Goal: Task Accomplishment & Management: Manage account settings

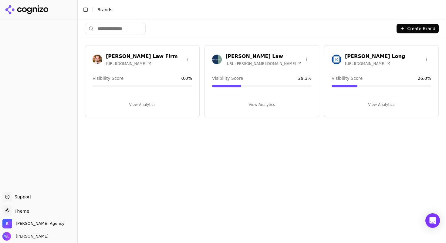
click at [351, 55] on h3 "[PERSON_NAME] Long" at bounding box center [375, 56] width 60 height 7
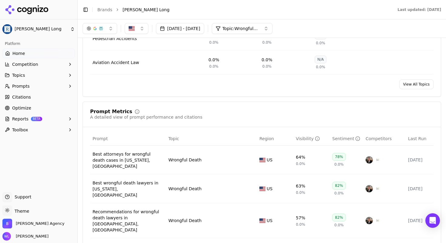
scroll to position [477, 0]
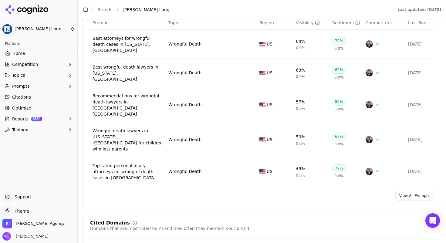
click at [417, 191] on link "View All Prompts" at bounding box center [414, 196] width 38 height 10
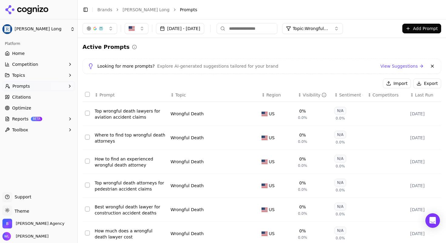
click at [415, 27] on button "Add Prompt" at bounding box center [421, 29] width 39 height 10
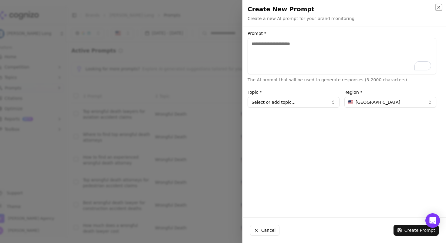
click at [439, 5] on icon "button" at bounding box center [438, 7] width 5 height 5
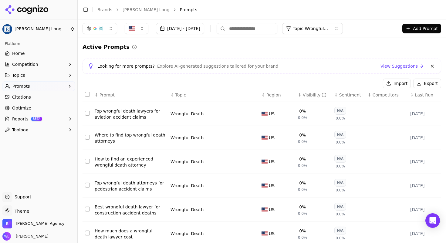
click at [394, 82] on button "Import" at bounding box center [397, 84] width 28 height 10
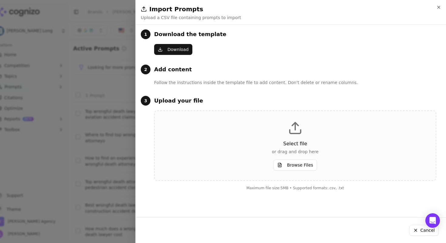
click at [300, 156] on div "Select file or drag and drop here Browse Files" at bounding box center [294, 146] width 261 height 50
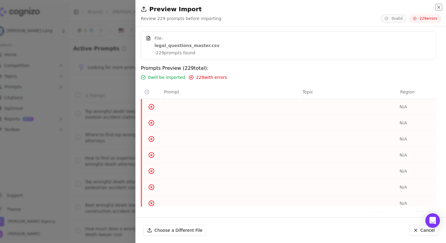
click at [436, 8] on icon "button" at bounding box center [438, 7] width 5 height 5
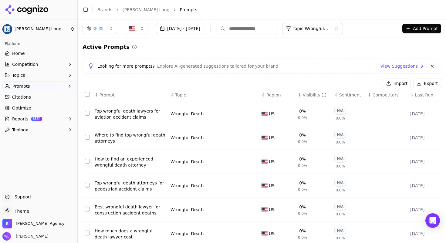
click at [329, 29] on span "Topic: Wrongful Death" at bounding box center [311, 28] width 36 height 6
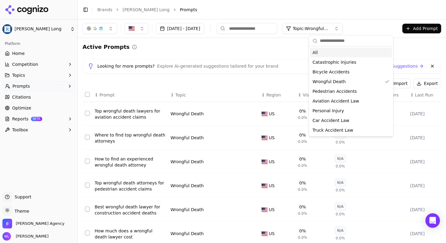
click at [254, 48] on div "Active Prompts" at bounding box center [261, 47] width 358 height 8
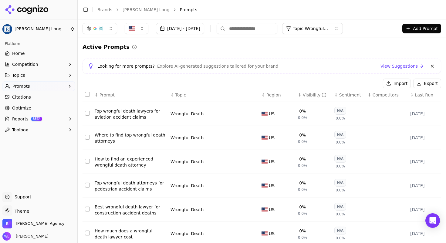
click at [411, 28] on button "Add Prompt" at bounding box center [421, 29] width 39 height 10
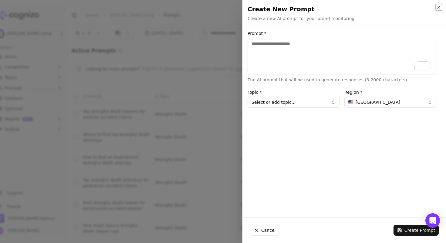
click at [441, 9] on icon "button" at bounding box center [438, 7] width 5 height 5
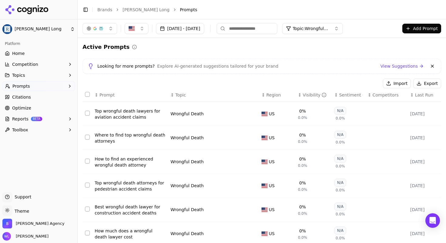
click at [399, 81] on button "Import" at bounding box center [397, 84] width 28 height 10
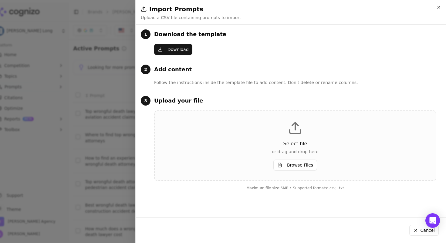
click at [188, 50] on button "Download" at bounding box center [173, 49] width 38 height 11
click at [284, 160] on button "Browse Files" at bounding box center [295, 165] width 44 height 11
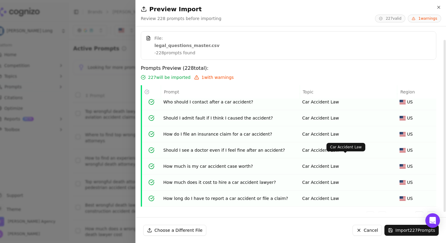
scroll to position [9, 0]
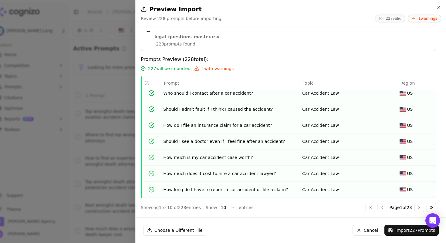
click at [398, 233] on button "Import 227 Prompts" at bounding box center [411, 230] width 54 height 11
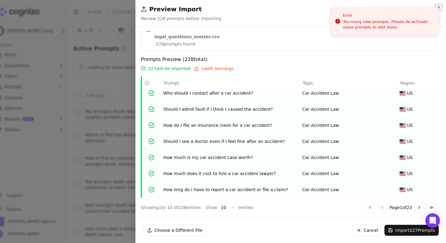
click at [437, 7] on icon "button" at bounding box center [438, 7] width 5 height 5
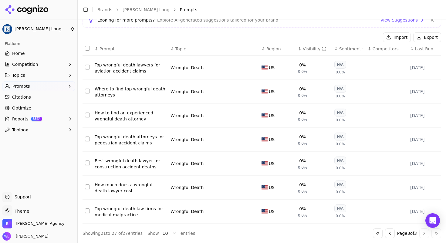
scroll to position [0, 0]
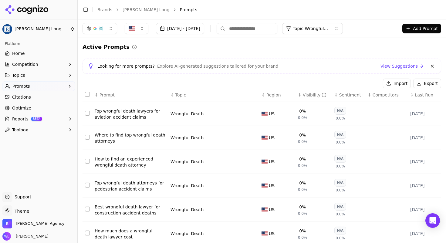
click at [429, 66] on button at bounding box center [432, 65] width 7 height 7
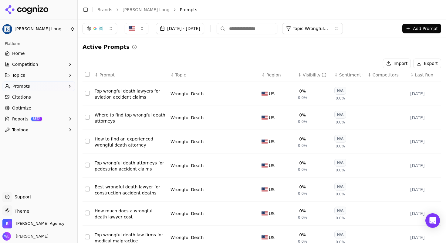
click at [343, 27] on button "Topic: Wrongful Death" at bounding box center [312, 28] width 61 height 11
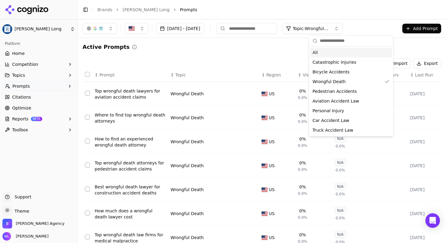
click at [326, 52] on div "All" at bounding box center [351, 53] width 82 height 10
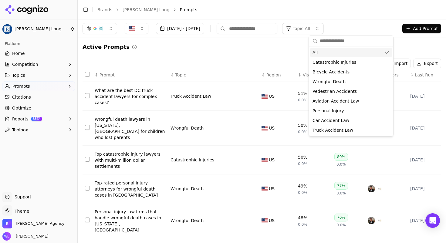
click at [222, 50] on div "Active Prompts" at bounding box center [261, 47] width 358 height 8
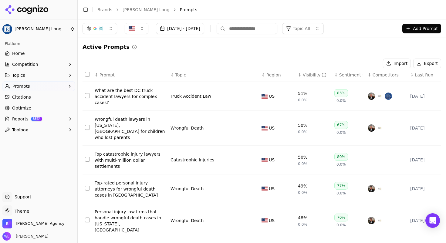
click at [89, 74] on button "Select all rows" at bounding box center [87, 74] width 5 height 5
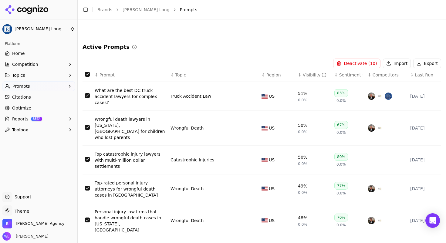
scroll to position [124, 0]
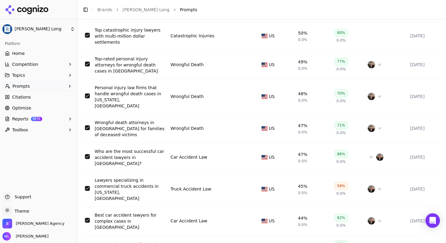
click at [169, 233] on html "[PERSON_NAME] Long Platform Home Competition Topics Prompts Citations Optimize …" at bounding box center [223, 128] width 446 height 257
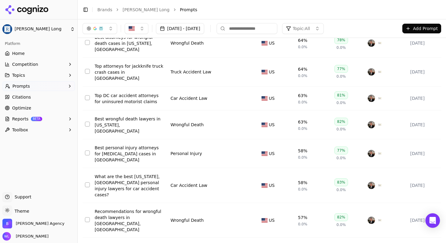
scroll to position [0, 0]
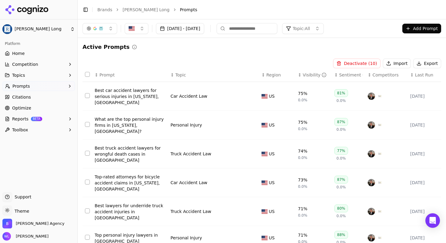
click at [89, 74] on button "Select all rows" at bounding box center [87, 74] width 5 height 5
click at [355, 63] on button "Deactivate ( 100 )" at bounding box center [356, 64] width 50 height 10
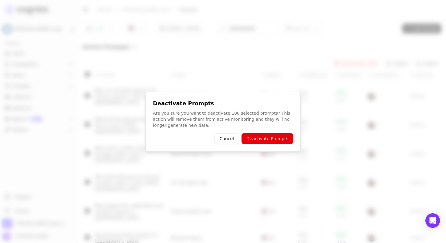
click at [271, 136] on button "Deactivate Prompts" at bounding box center [267, 138] width 52 height 11
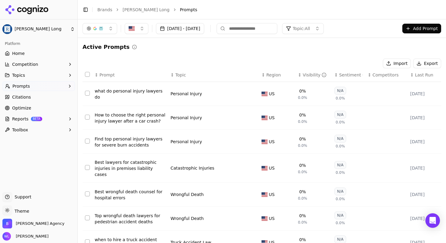
click at [389, 66] on button "Import" at bounding box center [397, 64] width 28 height 10
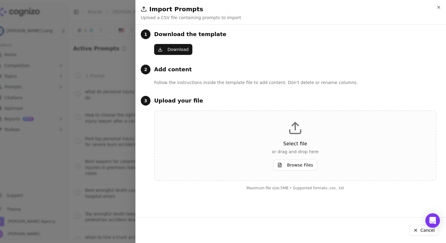
click at [290, 168] on button "Browse Files" at bounding box center [295, 165] width 44 height 11
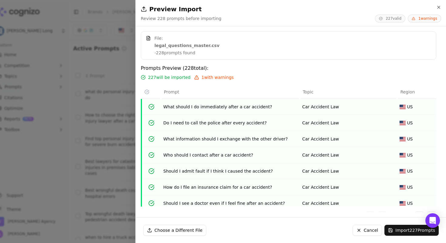
click at [409, 229] on button "Import 227 Prompts" at bounding box center [411, 230] width 54 height 11
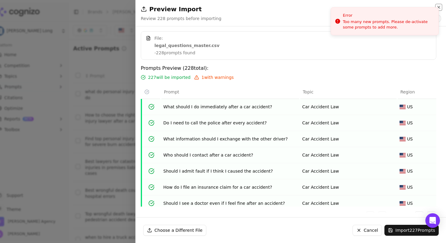
click at [438, 8] on icon "button" at bounding box center [438, 7] width 2 height 2
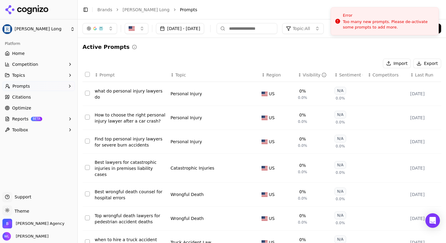
click at [87, 75] on button "Select all rows" at bounding box center [87, 74] width 5 height 5
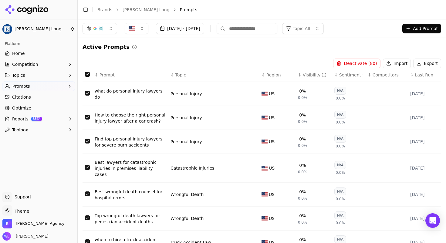
click at [351, 65] on button "Deactivate ( 80 )" at bounding box center [356, 64] width 47 height 10
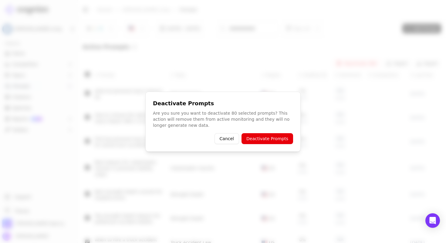
click at [277, 136] on button "Deactivate Prompts" at bounding box center [267, 138] width 52 height 11
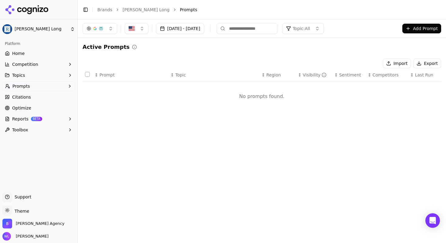
click at [405, 62] on button "Import" at bounding box center [397, 64] width 28 height 10
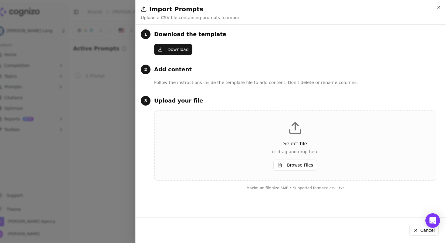
click at [288, 160] on button "Browse Files" at bounding box center [295, 165] width 44 height 11
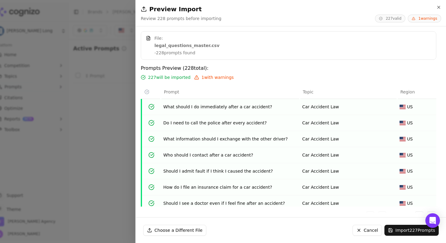
click at [404, 232] on button "Import 227 Prompts" at bounding box center [411, 230] width 54 height 11
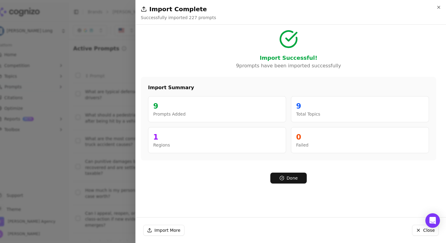
click at [293, 177] on button "Done" at bounding box center [288, 178] width 36 height 11
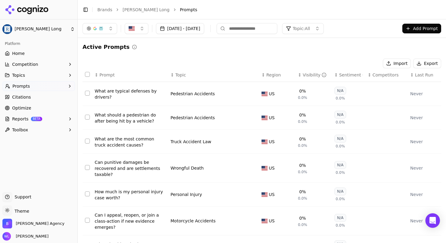
click at [310, 29] on span "Topic: All" at bounding box center [301, 28] width 17 height 6
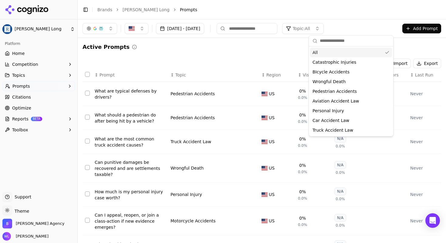
click at [310, 29] on span "Topic: All" at bounding box center [301, 28] width 17 height 6
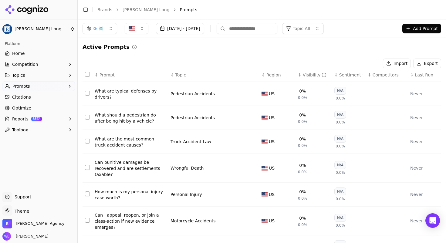
click at [310, 27] on span "Topic: All" at bounding box center [301, 28] width 17 height 6
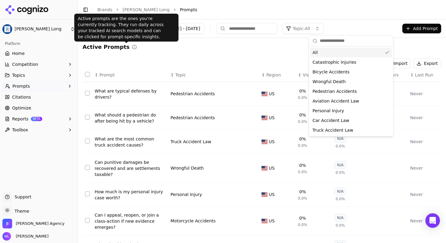
click at [132, 49] on div "Active Prompts" at bounding box center [261, 47] width 358 height 8
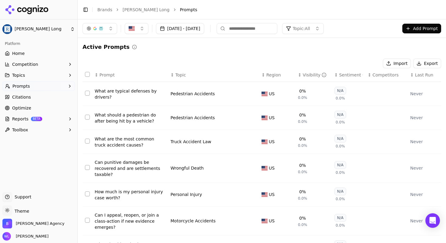
click at [180, 10] on span "Prompts" at bounding box center [189, 10] width 18 height 6
click at [158, 8] on link "[PERSON_NAME] Long" at bounding box center [146, 10] width 47 height 6
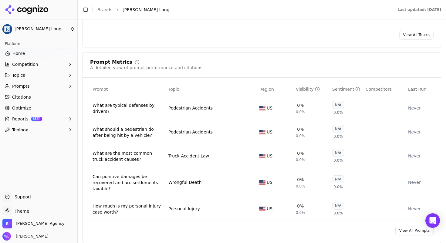
scroll to position [421, 0]
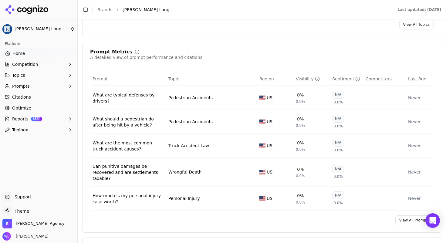
click at [411, 217] on link "View All Prompts" at bounding box center [414, 220] width 38 height 10
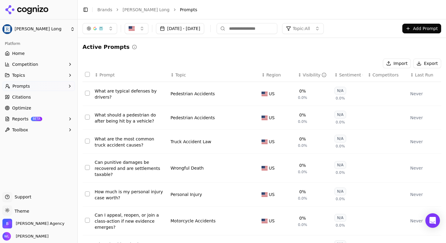
click at [324, 29] on button "Topic: All" at bounding box center [303, 28] width 42 height 11
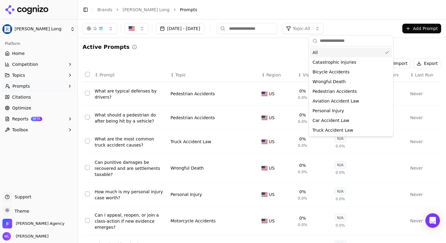
click at [324, 29] on button "Topic: All" at bounding box center [303, 28] width 42 height 11
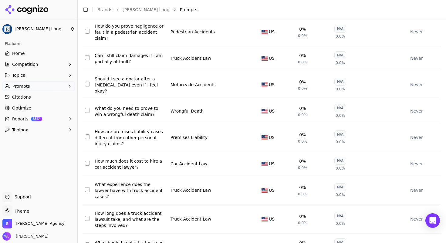
scroll to position [2469, 0]
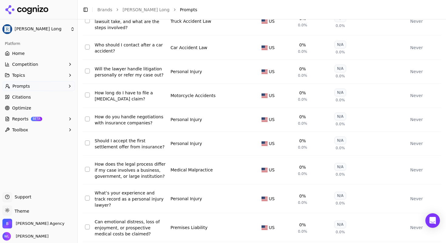
click at [33, 86] on button "Prompts" at bounding box center [38, 86] width 72 height 10
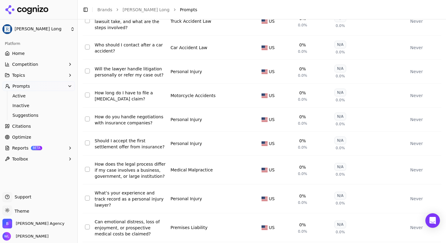
click at [28, 106] on span "Inactive" at bounding box center [38, 106] width 53 height 6
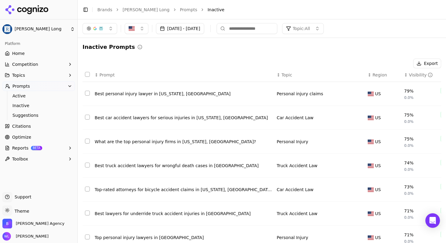
click at [86, 93] on button "Select row 1" at bounding box center [87, 93] width 5 height 5
click at [88, 116] on button "Select row 2" at bounding box center [87, 117] width 5 height 5
click at [87, 142] on button "Select row 3" at bounding box center [87, 141] width 5 height 5
click at [87, 167] on button "Select row 4" at bounding box center [87, 165] width 5 height 5
click at [89, 187] on td "Data table" at bounding box center [87, 190] width 10 height 24
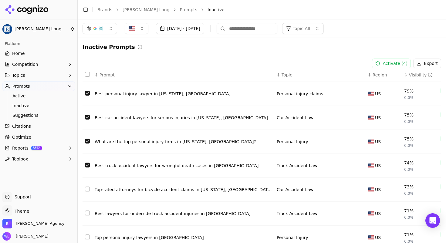
click at [87, 189] on button "Select row 5" at bounding box center [87, 189] width 5 height 5
click at [87, 212] on button "Select row 6" at bounding box center [87, 212] width 5 height 5
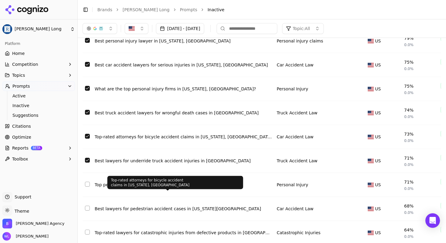
scroll to position [81, 0]
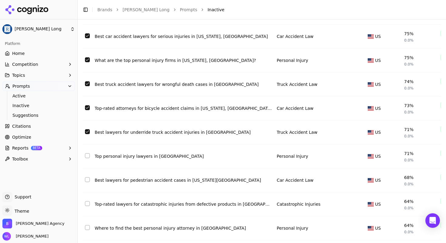
click at [86, 156] on button "Select row 7" at bounding box center [87, 155] width 5 height 5
click at [86, 180] on button "Select row 8" at bounding box center [87, 179] width 5 height 5
click at [88, 206] on button "Select row 9" at bounding box center [87, 203] width 5 height 5
click at [87, 230] on button "Select row 10" at bounding box center [87, 227] width 5 height 5
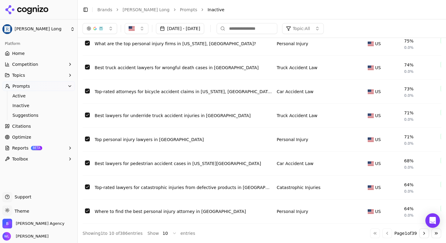
scroll to position [0, 0]
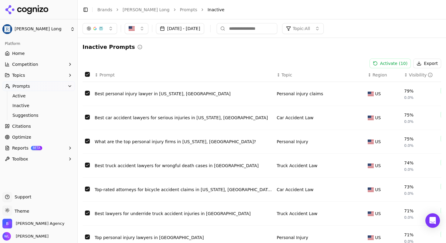
click at [390, 65] on button "Activate ( 10 )" at bounding box center [390, 64] width 42 height 10
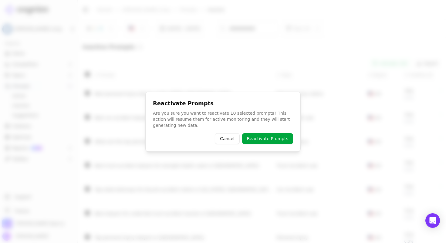
click at [276, 138] on button "Reactivate Prompts" at bounding box center [267, 138] width 51 height 11
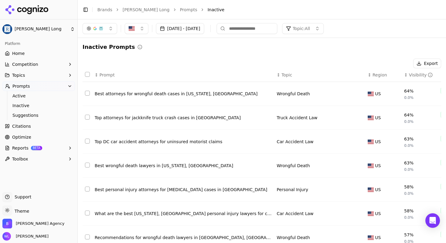
click at [86, 75] on button "Select all rows" at bounding box center [87, 74] width 5 height 5
click at [385, 62] on button "Activate ( 10 )" at bounding box center [390, 64] width 42 height 10
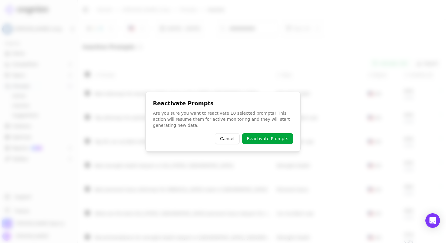
click at [275, 138] on button "Reactivate Prompts" at bounding box center [267, 138] width 51 height 11
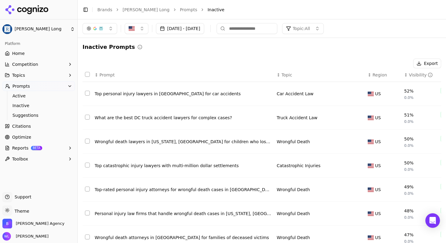
click at [89, 74] on button "Select all rows" at bounding box center [87, 74] width 5 height 5
click at [374, 64] on button "Activate ( 10 )" at bounding box center [390, 64] width 42 height 10
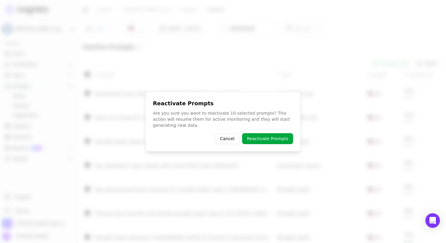
click at [267, 137] on button "Reactivate Prompts" at bounding box center [267, 138] width 51 height 11
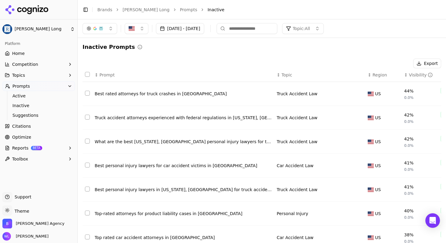
click at [89, 75] on button "Select all rows" at bounding box center [87, 74] width 5 height 5
click at [374, 65] on button "Activate ( 10 )" at bounding box center [390, 64] width 42 height 10
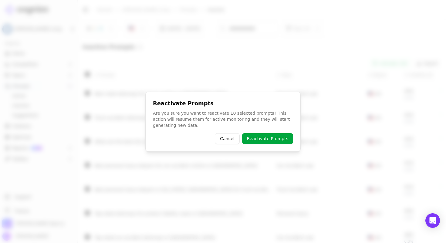
click at [258, 137] on button "Reactivate Prompts" at bounding box center [267, 138] width 51 height 11
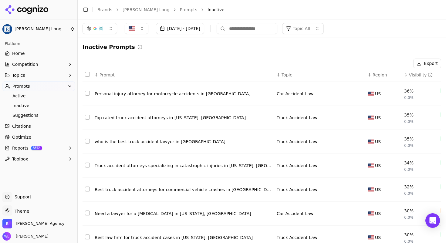
click at [86, 73] on button "Select all rows" at bounding box center [87, 74] width 5 height 5
click at [389, 63] on button "Activate ( 10 )" at bounding box center [390, 64] width 42 height 10
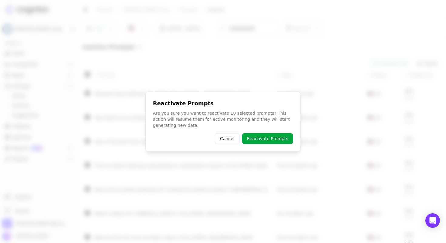
click at [284, 136] on button "Reactivate Prompts" at bounding box center [267, 138] width 51 height 11
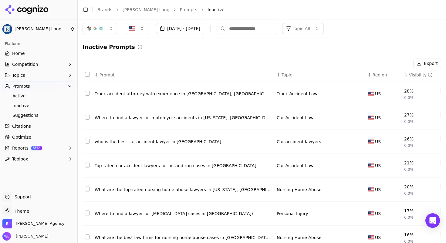
click at [89, 73] on button "Select all rows" at bounding box center [87, 74] width 5 height 5
click at [388, 62] on button "Activate ( 10 )" at bounding box center [390, 64] width 42 height 10
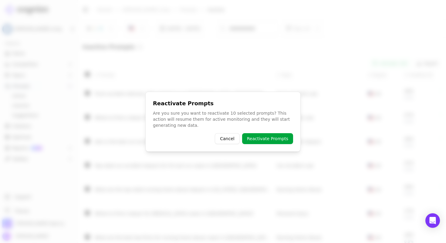
click at [261, 136] on button "Reactivate Prompts" at bounding box center [267, 138] width 51 height 11
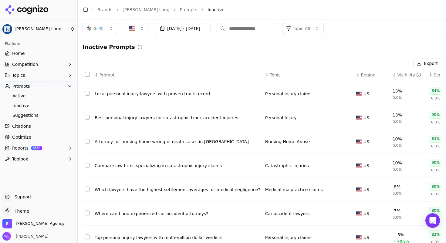
click at [87, 74] on button "Select all rows" at bounding box center [87, 74] width 5 height 5
click at [386, 62] on button "Activate ( 10 )" at bounding box center [390, 64] width 42 height 10
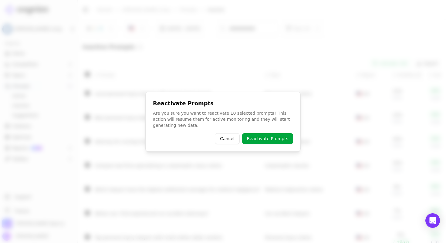
drag, startPoint x: 268, startPoint y: 137, endPoint x: 269, endPoint y: 133, distance: 3.7
click at [269, 137] on button "Reactivate Prompts" at bounding box center [267, 138] width 51 height 11
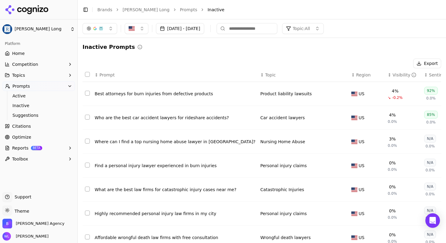
click at [88, 96] on button "Select row 1" at bounding box center [87, 93] width 5 height 5
click at [89, 93] on button "Select row 1" at bounding box center [87, 93] width 5 height 5
click at [22, 88] on span "Prompts" at bounding box center [21, 86] width 18 height 6
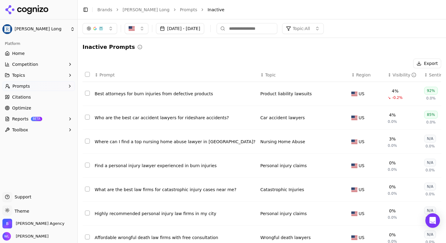
click at [16, 87] on span "Prompts" at bounding box center [21, 86] width 18 height 6
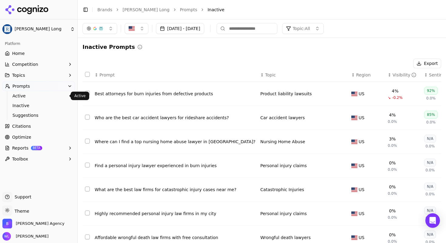
click at [18, 92] on link "Active" at bounding box center [39, 96] width 58 height 8
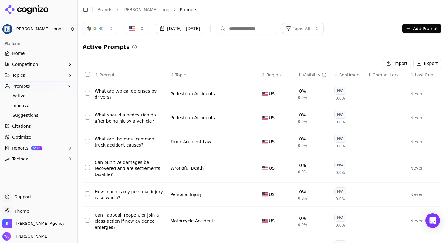
click at [20, 51] on span "Home" at bounding box center [18, 53] width 12 height 6
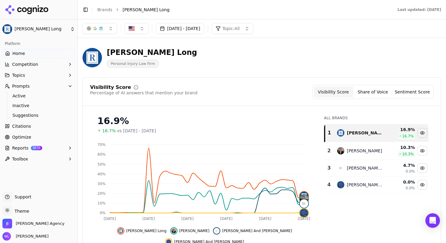
click at [28, 54] on link "Home" at bounding box center [38, 54] width 72 height 10
click at [25, 55] on link "Home" at bounding box center [38, 54] width 72 height 10
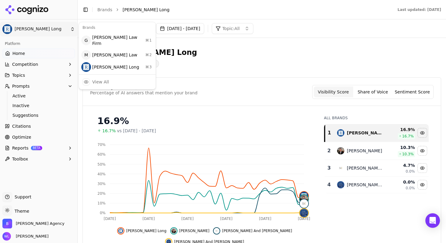
click at [43, 26] on html "[PERSON_NAME] Long Platform Home Competition Topics Prompts Active Inactive Sug…" at bounding box center [223, 128] width 446 height 257
click at [107, 64] on div "[PERSON_NAME] Long ⌘ 3" at bounding box center [117, 67] width 74 height 12
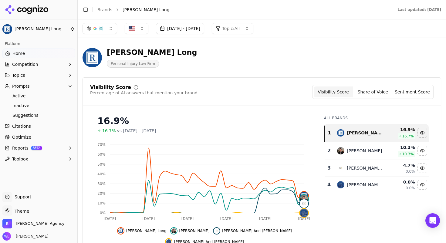
click at [36, 27] on html "[PERSON_NAME] Long Platform Home Competition Topics Prompts Active Inactive Sug…" at bounding box center [223, 128] width 446 height 257
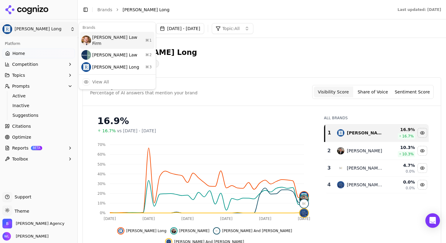
click at [108, 41] on div "[PERSON_NAME] Law Firm ⌘ 1" at bounding box center [117, 40] width 74 height 17
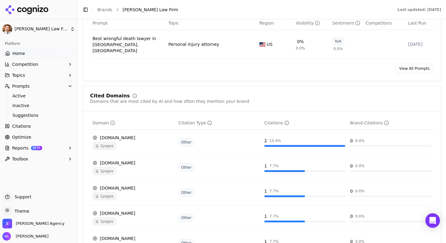
scroll to position [381, 0]
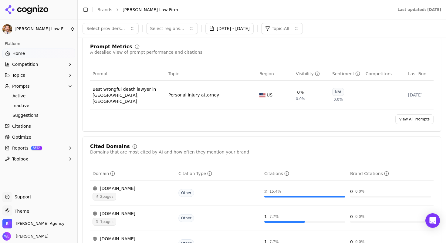
click at [409, 120] on link "View All Prompts" at bounding box center [414, 119] width 38 height 10
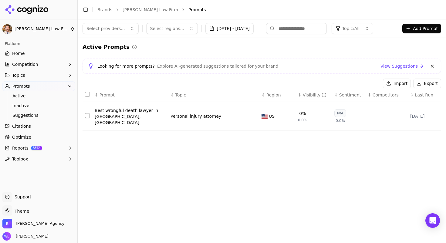
click at [402, 83] on button "Import" at bounding box center [397, 84] width 28 height 10
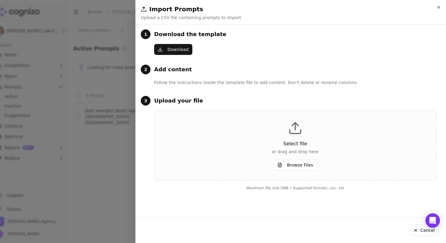
click at [286, 146] on p "Select file" at bounding box center [294, 143] width 261 height 7
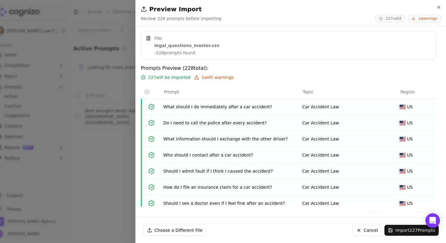
click at [413, 232] on button "Import 227 Prompts" at bounding box center [411, 230] width 54 height 11
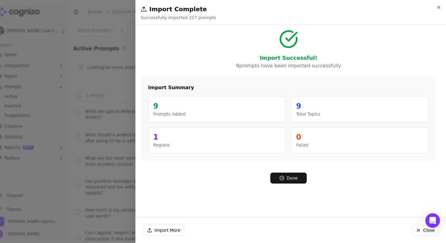
click at [415, 230] on button "Close" at bounding box center [425, 230] width 27 height 11
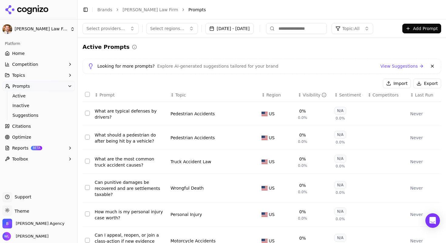
click at [59, 29] on html "[PERSON_NAME] Law Firm Platform Home Competition Topics Prompts Active Inactive…" at bounding box center [223, 128] width 446 height 257
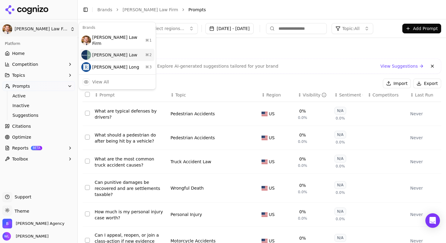
click at [118, 50] on div "[PERSON_NAME] Law ⌘ 2" at bounding box center [117, 55] width 74 height 12
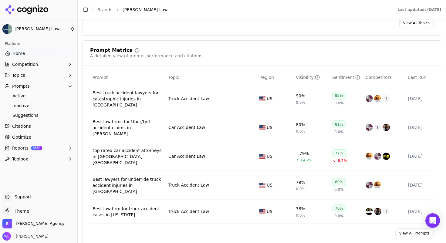
scroll to position [481, 0]
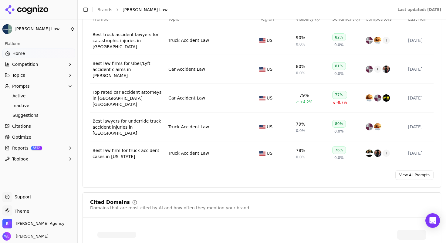
click at [403, 170] on link "View All Prompts" at bounding box center [414, 175] width 38 height 10
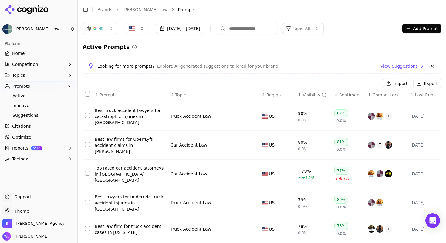
click at [394, 84] on button "Import" at bounding box center [397, 84] width 28 height 10
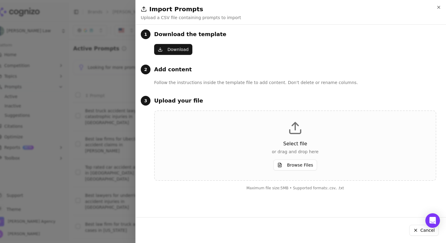
click at [292, 165] on button "Browse Files" at bounding box center [295, 165] width 44 height 11
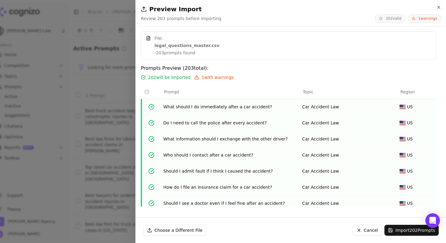
click at [400, 230] on button "Import 202 Prompts" at bounding box center [411, 230] width 54 height 11
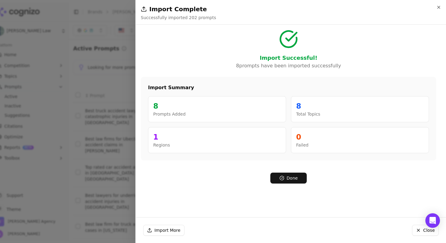
click at [284, 178] on button "Done" at bounding box center [288, 178] width 36 height 11
